Goal: Transaction & Acquisition: Purchase product/service

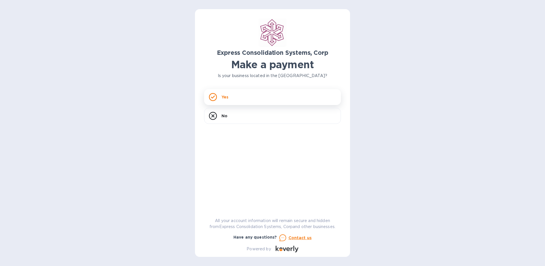
click at [252, 95] on div "Yes" at bounding box center [272, 97] width 137 height 16
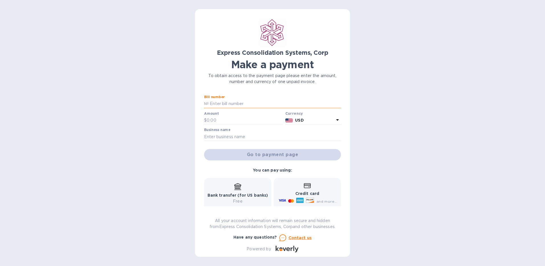
click at [282, 103] on input "text" at bounding box center [275, 104] width 132 height 9
type input "20-10-14388-01"
type input "4,000"
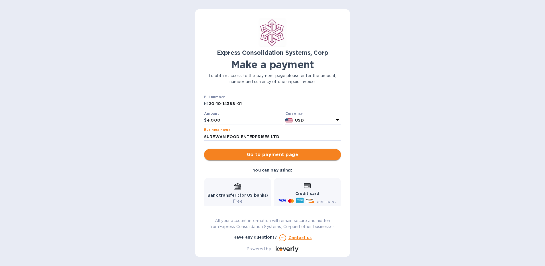
type input "SUREWAN FOOD ENTERPRISES LTD"
click at [302, 155] on span "Go to payment page" at bounding box center [273, 154] width 128 height 7
